Goal: Navigation & Orientation: Find specific page/section

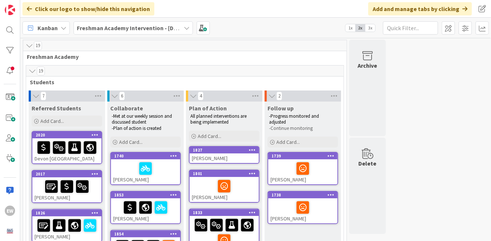
click at [368, 29] on span "3x" at bounding box center [370, 27] width 10 height 7
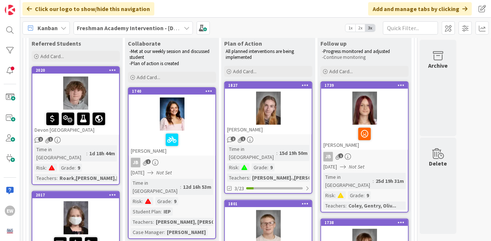
scroll to position [69, 0]
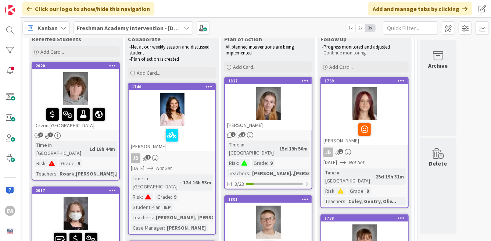
click at [105, 92] on div at bounding box center [75, 88] width 87 height 33
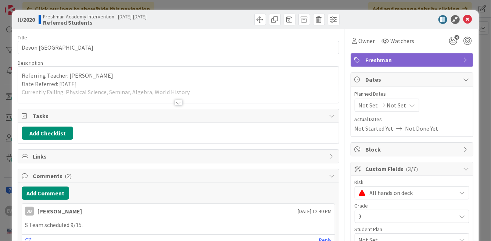
click at [179, 102] on div at bounding box center [179, 103] width 8 height 6
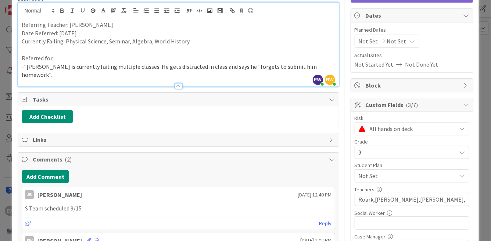
scroll to position [67, 0]
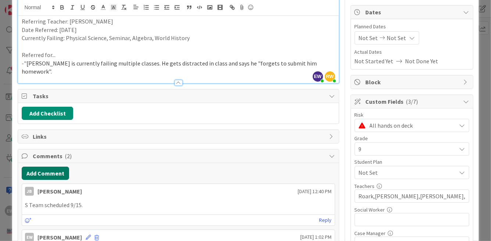
click at [35, 166] on button "Add Comment" at bounding box center [45, 172] width 47 height 13
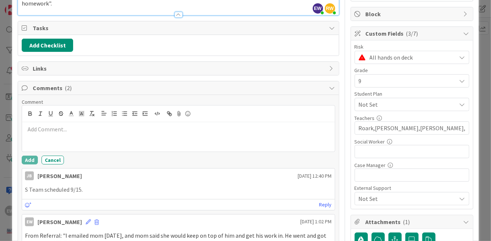
scroll to position [134, 0]
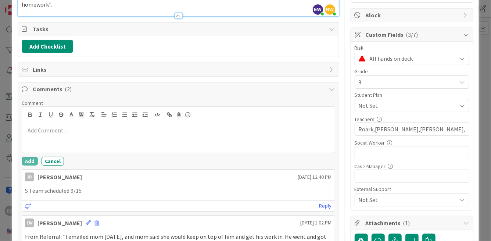
click at [334, 86] on icon at bounding box center [332, 89] width 6 height 6
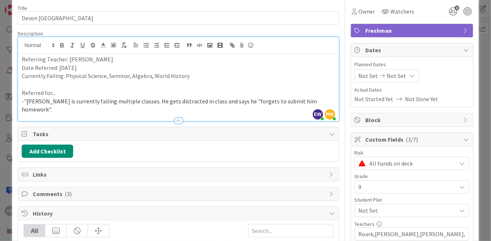
scroll to position [0, 0]
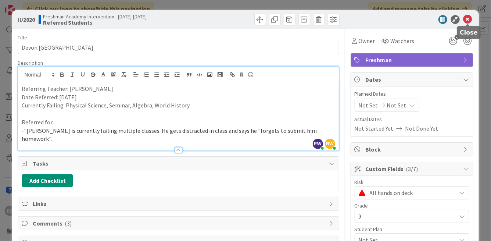
click at [467, 20] on icon at bounding box center [467, 19] width 9 height 9
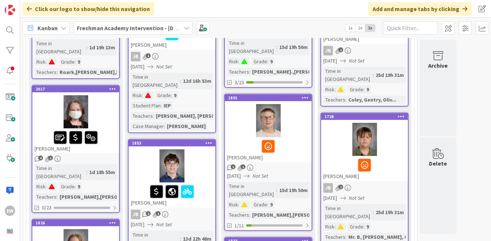
scroll to position [173, 0]
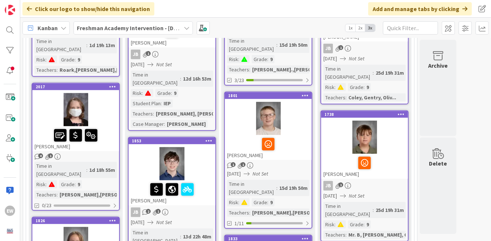
click at [107, 104] on div at bounding box center [75, 109] width 87 height 33
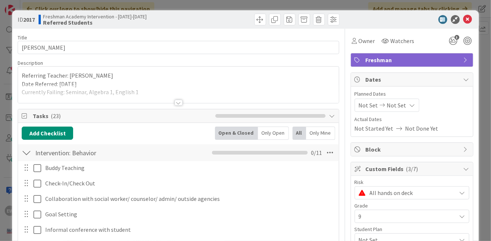
click at [177, 104] on div at bounding box center [179, 103] width 8 height 6
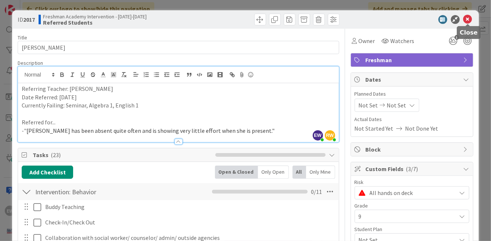
click at [469, 20] on icon at bounding box center [467, 19] width 9 height 9
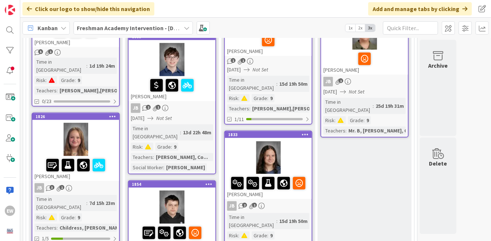
scroll to position [279, 0]
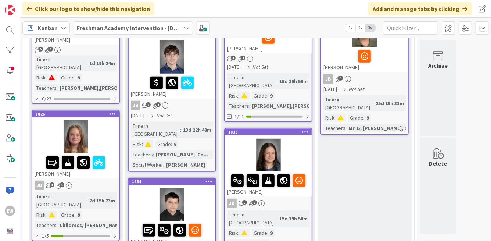
click at [108, 120] on div at bounding box center [75, 136] width 87 height 33
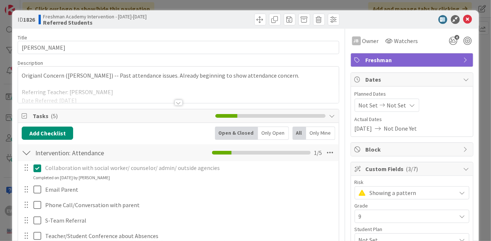
click at [181, 103] on div at bounding box center [179, 103] width 8 height 6
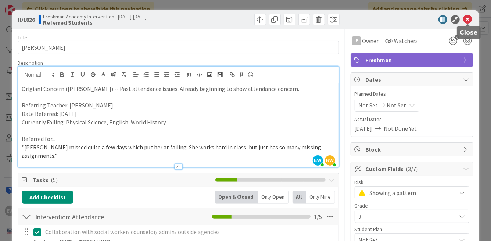
click at [470, 18] on icon at bounding box center [467, 19] width 9 height 9
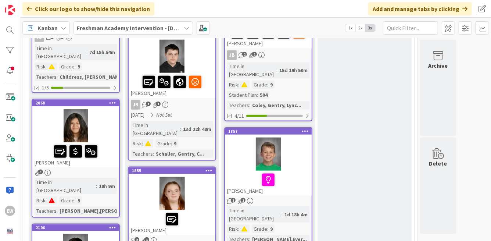
scroll to position [431, 0]
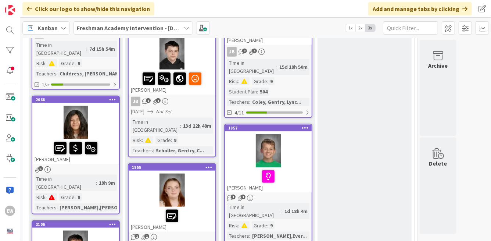
click at [106, 106] on div at bounding box center [75, 122] width 87 height 33
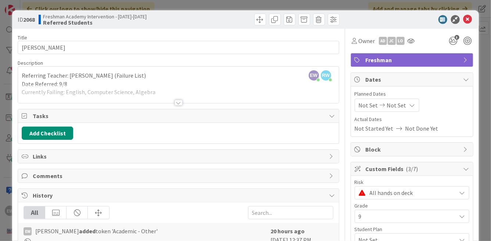
click at [177, 104] on div at bounding box center [179, 103] width 8 height 6
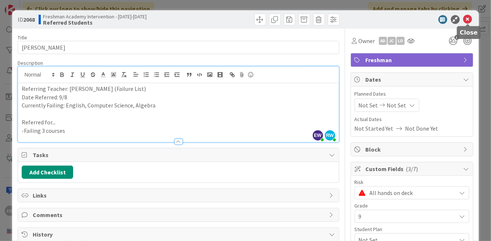
click at [467, 21] on icon at bounding box center [467, 19] width 9 height 9
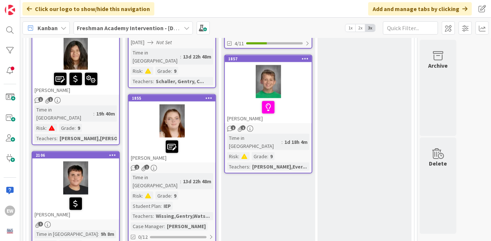
scroll to position [500, 0]
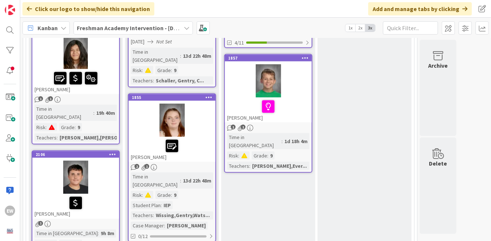
click at [101, 194] on div "[PERSON_NAME]" at bounding box center [75, 206] width 87 height 25
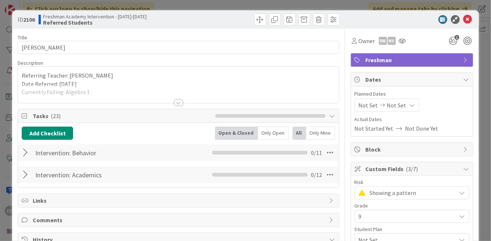
click at [177, 103] on div at bounding box center [179, 103] width 8 height 6
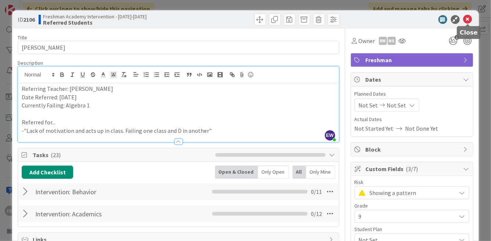
click at [467, 19] on icon at bounding box center [467, 19] width 9 height 9
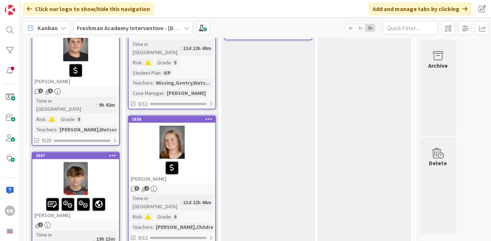
scroll to position [636, 0]
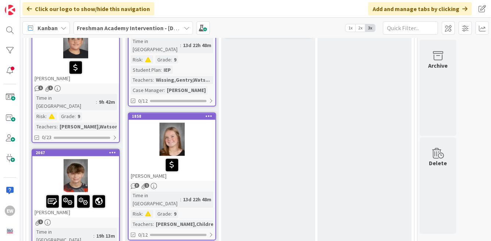
click at [104, 159] on div at bounding box center [75, 175] width 87 height 33
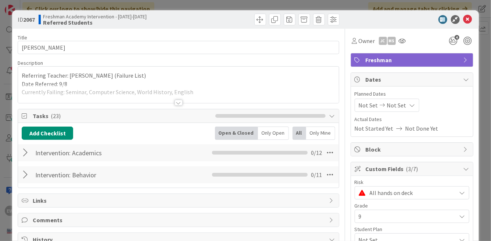
click at [175, 103] on div at bounding box center [179, 103] width 8 height 6
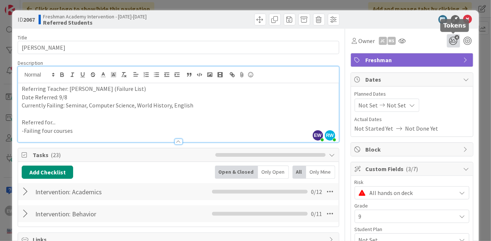
click at [455, 43] on icon "4" at bounding box center [453, 40] width 13 height 13
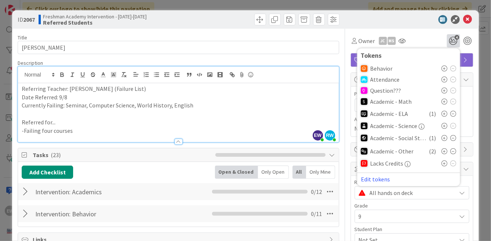
click at [445, 69] on icon at bounding box center [445, 68] width 6 height 6
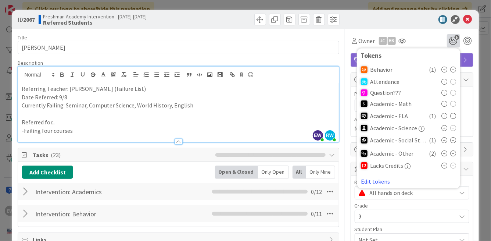
click at [354, 29] on div "Owner JC Ms 5 Tokens Behavior ( 1 ) Attendance Question??? Academic - Math Acad…" at bounding box center [411, 38] width 123 height 19
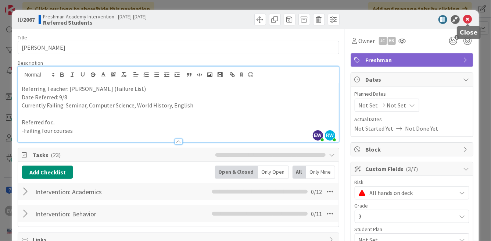
click at [468, 21] on icon at bounding box center [467, 19] width 9 height 9
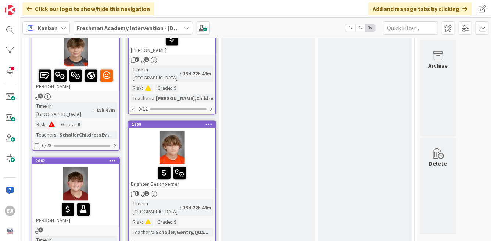
scroll to position [762, 0]
click at [106, 166] on div at bounding box center [75, 182] width 87 height 33
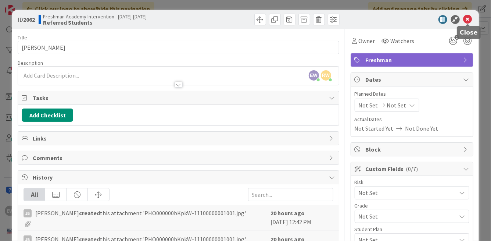
click at [470, 19] on icon at bounding box center [467, 19] width 9 height 9
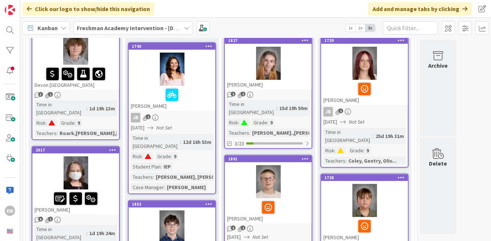
scroll to position [76, 0]
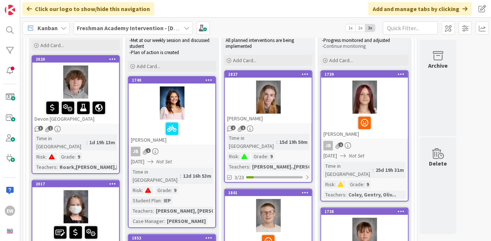
click at [360, 27] on span "2x" at bounding box center [360, 27] width 10 height 7
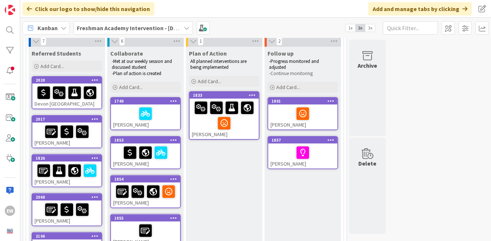
scroll to position [53, 0]
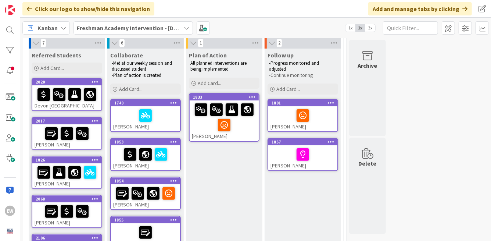
click at [240, 131] on div at bounding box center [224, 117] width 65 height 31
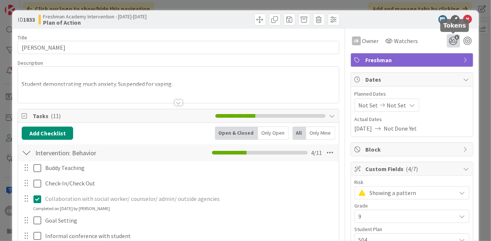
click at [452, 43] on icon "5" at bounding box center [453, 40] width 13 height 13
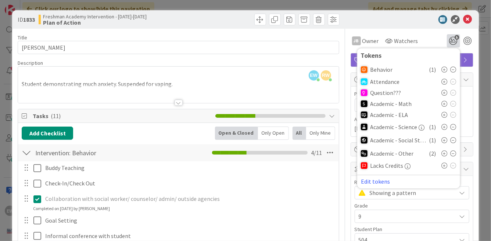
click at [446, 80] on icon at bounding box center [445, 82] width 6 height 6
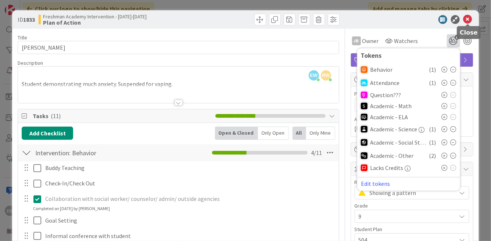
click at [467, 20] on icon at bounding box center [467, 19] width 9 height 9
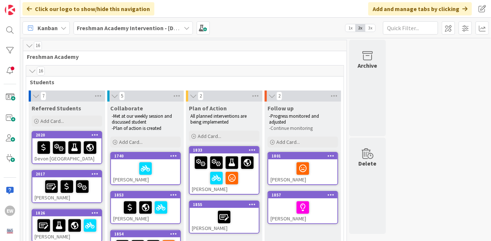
drag, startPoint x: 160, startPoint y: 173, endPoint x: 162, endPoint y: 2, distance: 170.9
